Goal: Transaction & Acquisition: Purchase product/service

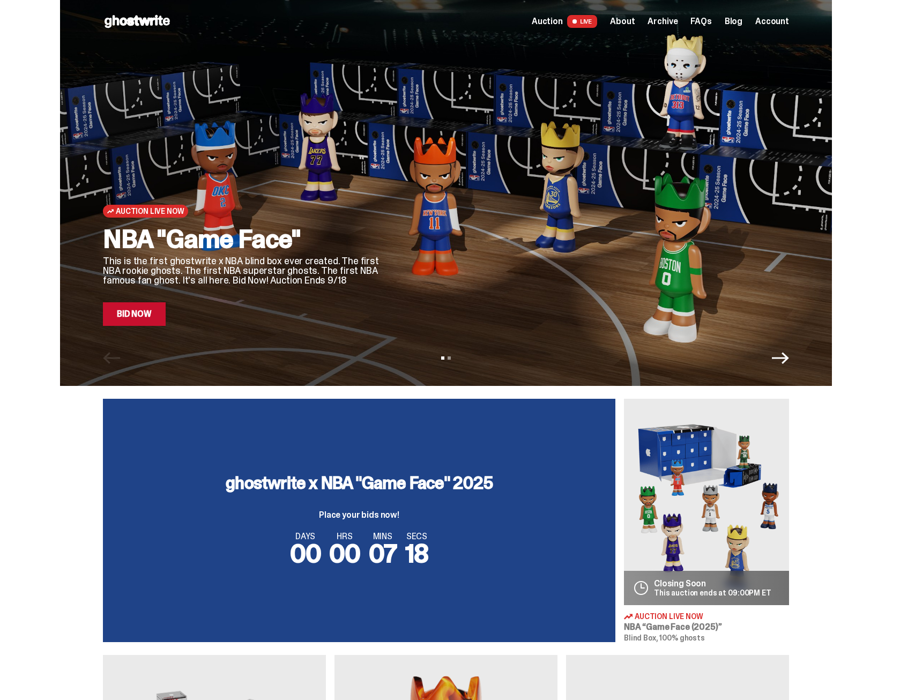
drag, startPoint x: 230, startPoint y: 478, endPoint x: 521, endPoint y: 486, distance: 291.8
click at [529, 483] on div "ghostwrite x NBA "Game Face" 2025 Place your bids now! DAYS 00 HRS 00 MINS 07 S…" at bounding box center [359, 520] width 513 height 243
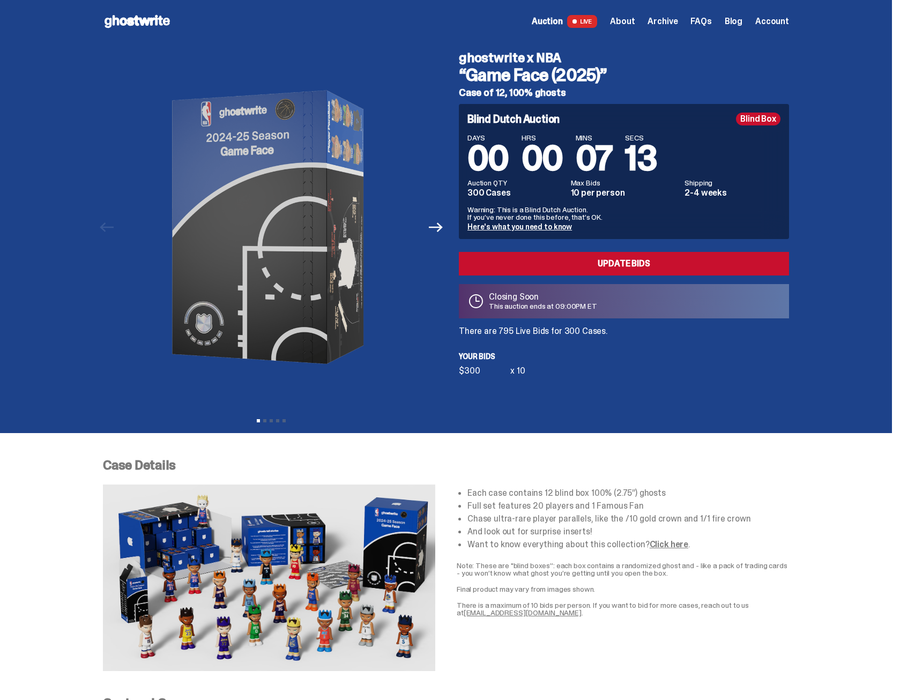
drag, startPoint x: 478, startPoint y: 53, endPoint x: 616, endPoint y: 75, distance: 140.0
click at [616, 75] on div "ghostwrite x NBA “Game Face (2025)” Case of 12, 100% ghosts Blind Dutch Auction…" at bounding box center [617, 227] width 343 height 369
copy div "ghostwrite x NBA “Game Face (2025)”"
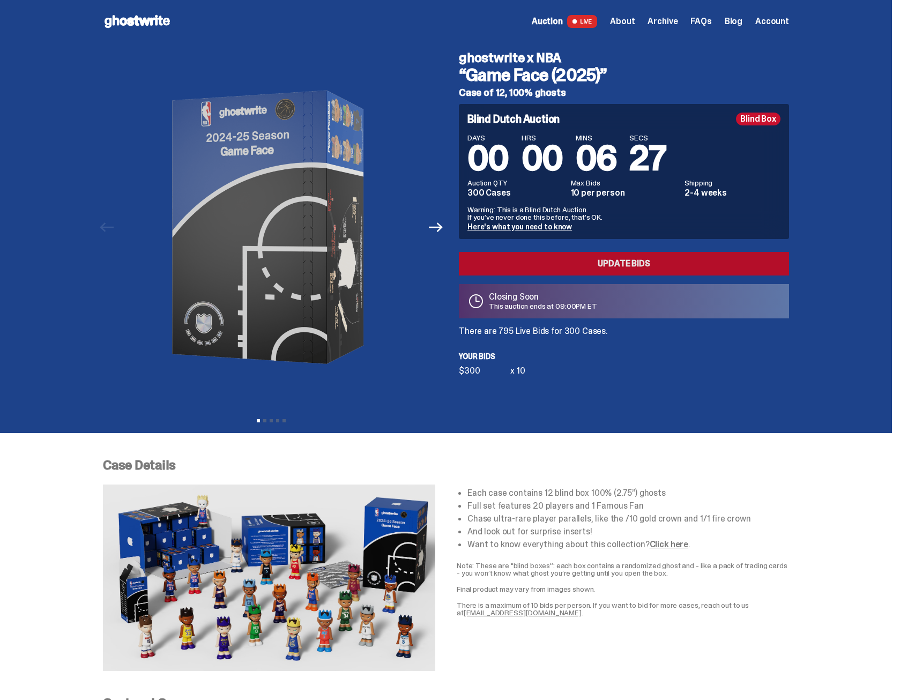
click at [614, 259] on link "Update Bids" at bounding box center [624, 264] width 330 height 24
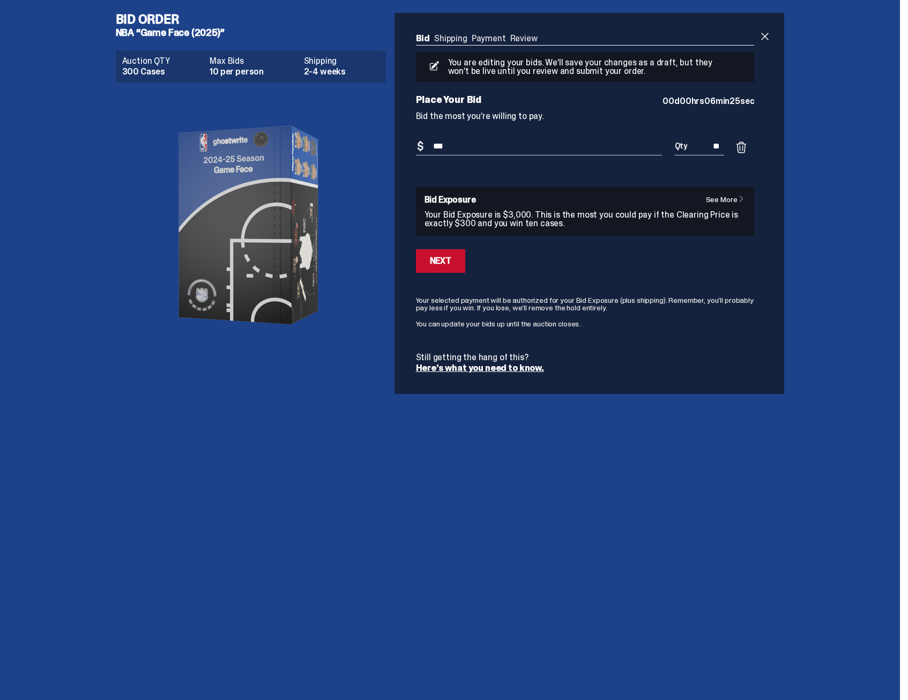
drag, startPoint x: 461, startPoint y: 145, endPoint x: 426, endPoint y: 146, distance: 34.3
click at [423, 146] on div "Bid Amount $ ***" at bounding box center [539, 153] width 246 height 30
type input "***"
click at [453, 265] on button "Next" at bounding box center [440, 261] width 49 height 24
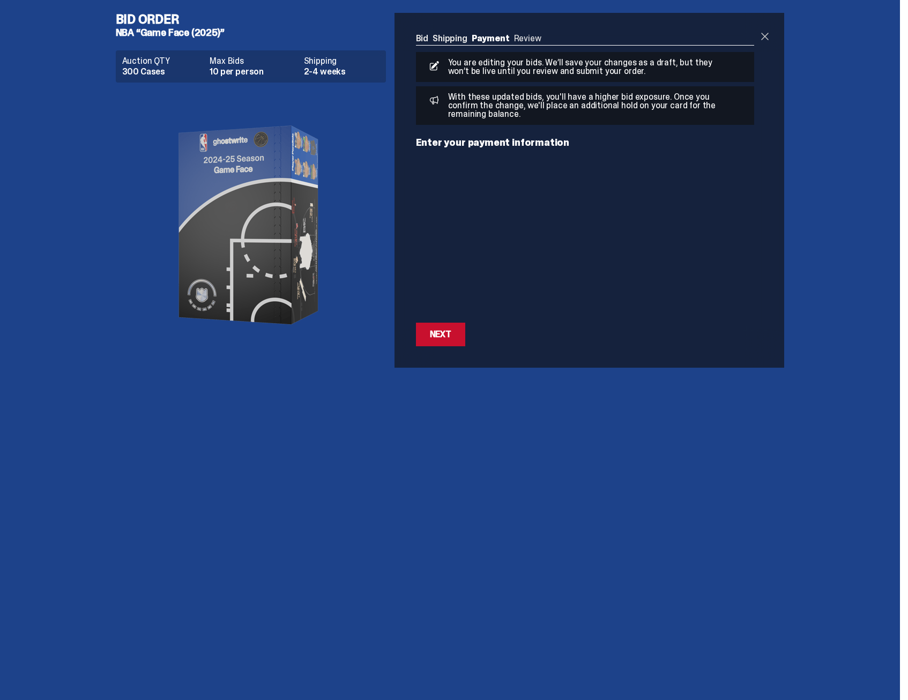
click at [766, 35] on span at bounding box center [765, 36] width 13 height 13
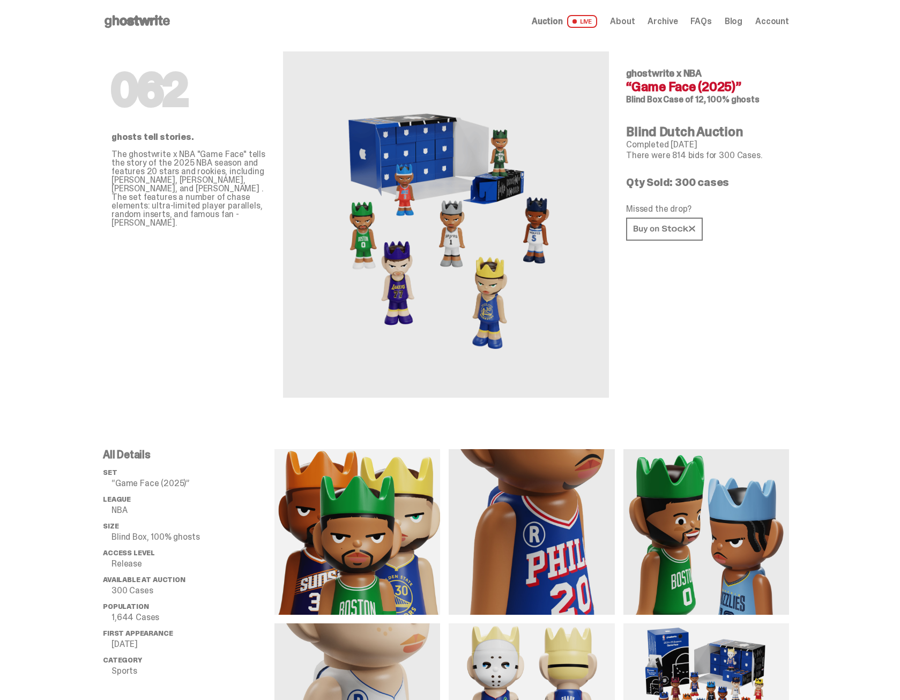
click at [205, 260] on div "062 ghosts tell stories. The ghostwrite x NBA "Game Face" tells the story of th…" at bounding box center [189, 220] width 154 height 355
click at [772, 26] on span "Account" at bounding box center [773, 21] width 34 height 9
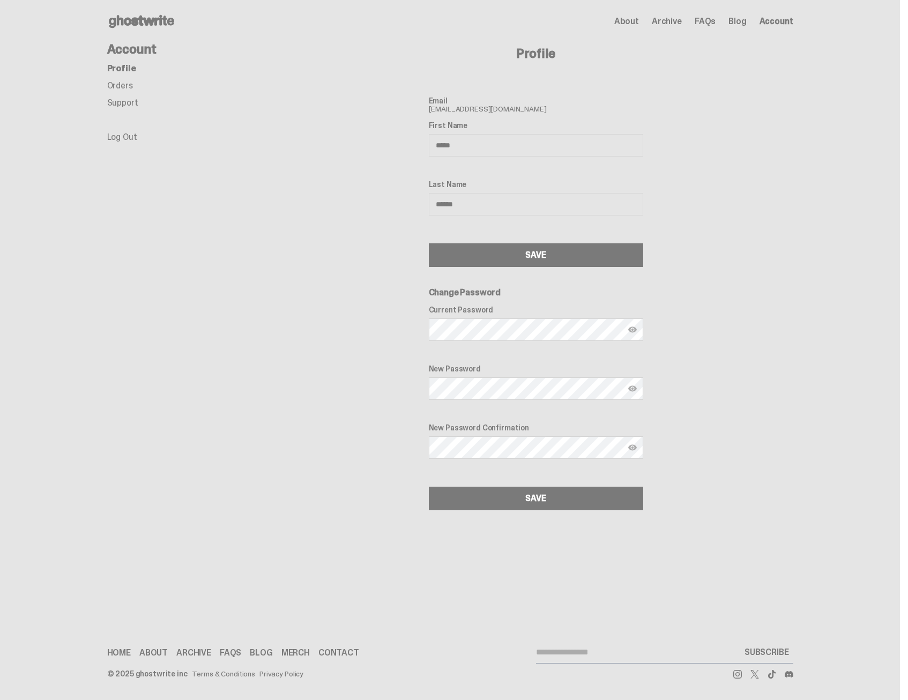
click at [119, 84] on link "Orders" at bounding box center [120, 85] width 26 height 11
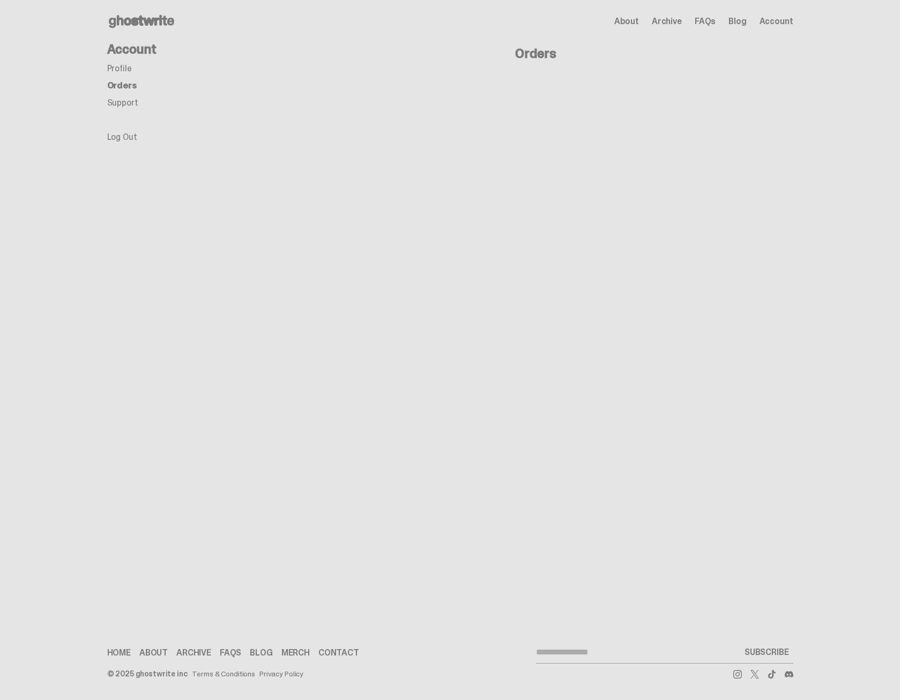
click at [147, 19] on icon at bounding box center [141, 21] width 69 height 17
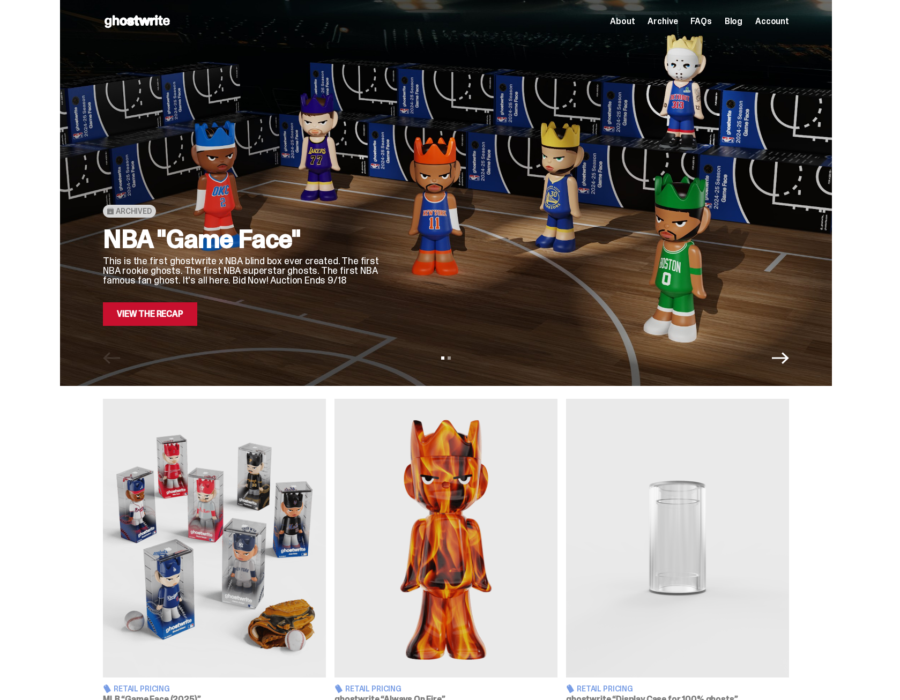
click at [167, 316] on link "View the Recap" at bounding box center [150, 314] width 94 height 24
